Goal: Transaction & Acquisition: Purchase product/service

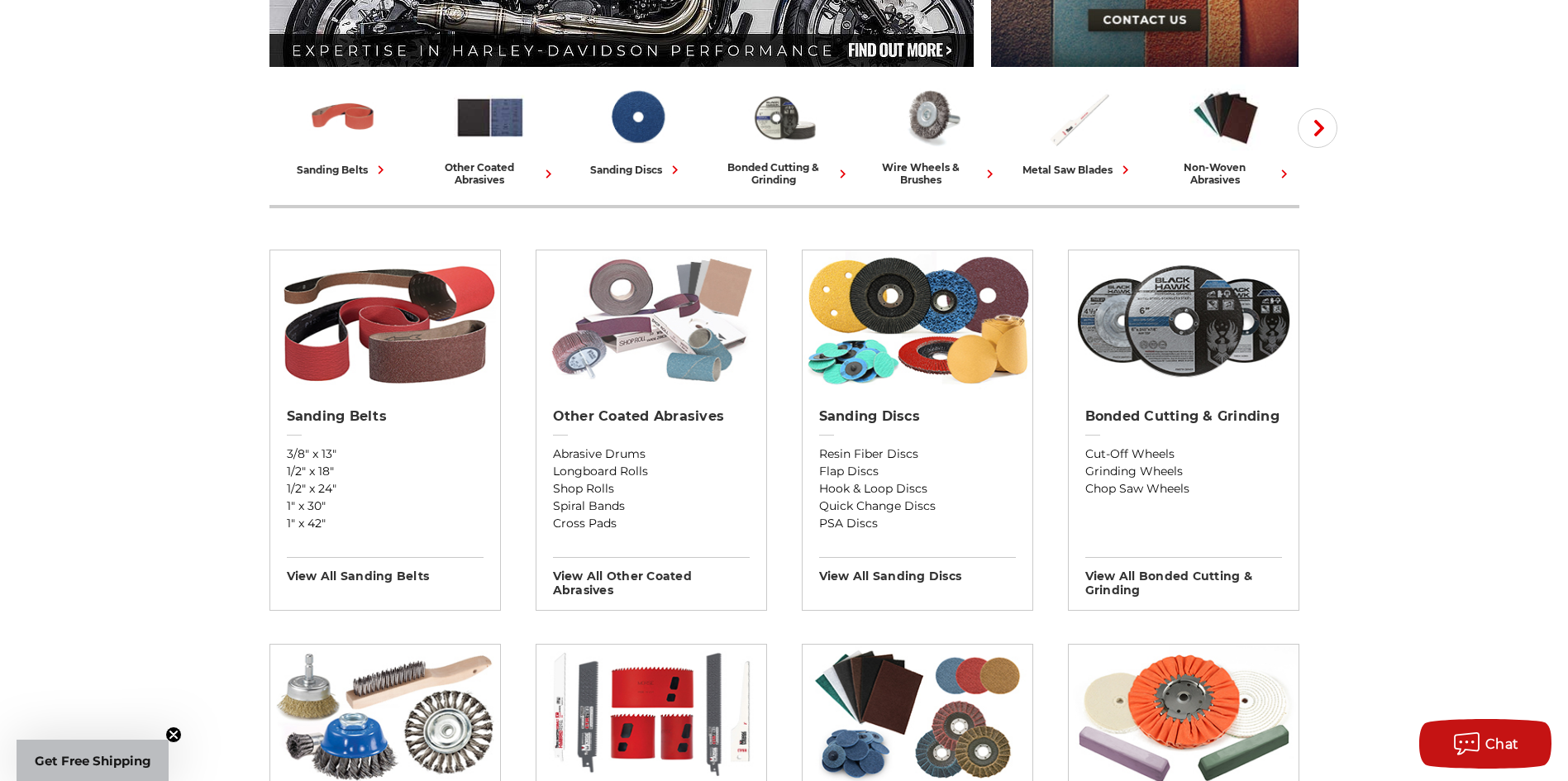
scroll to position [413, 0]
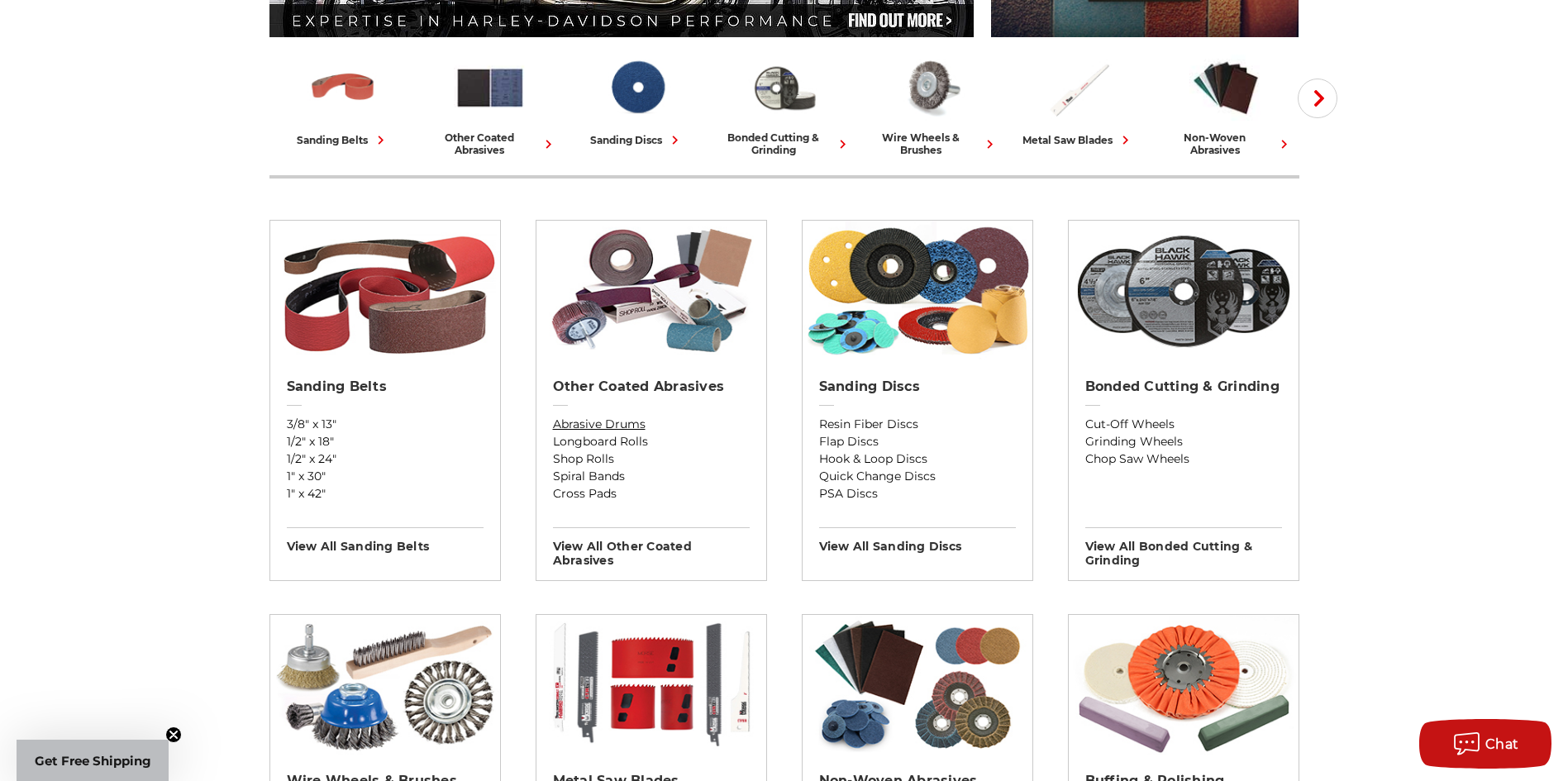
click at [610, 425] on link "Abrasive Drums" at bounding box center [650, 423] width 197 height 17
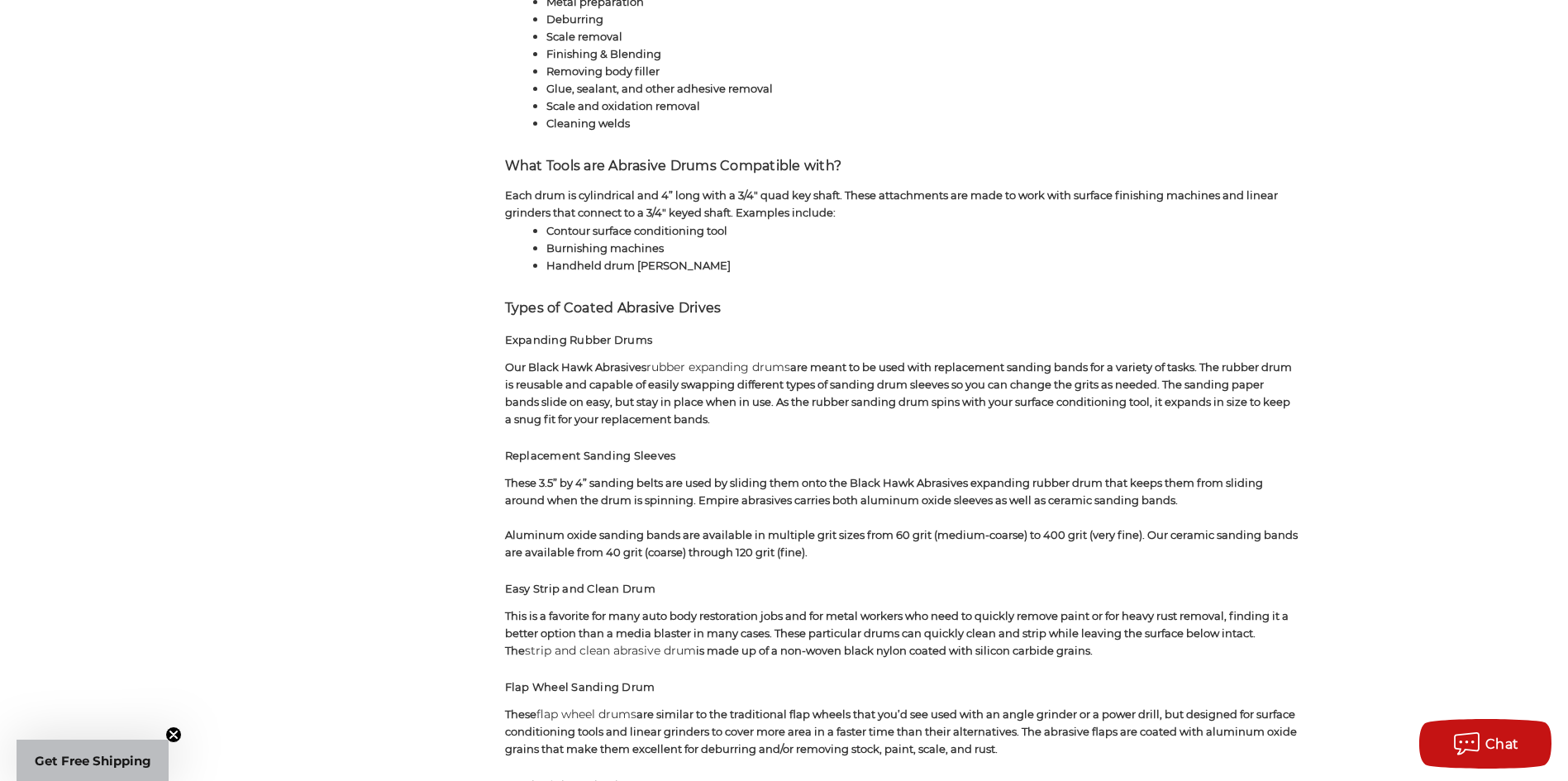
scroll to position [1405, 0]
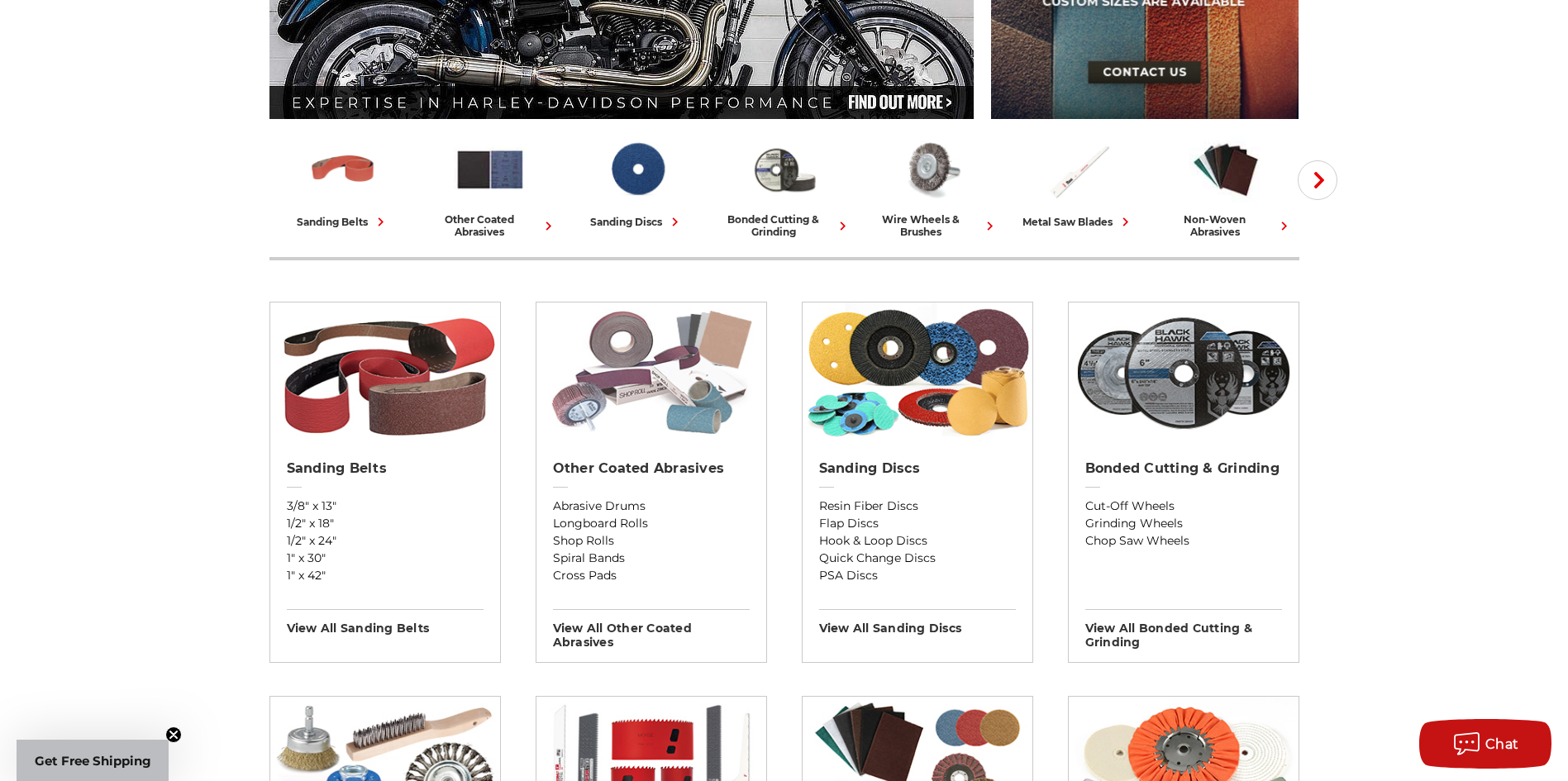
scroll to position [330, 0]
